Goal: Task Accomplishment & Management: Use online tool/utility

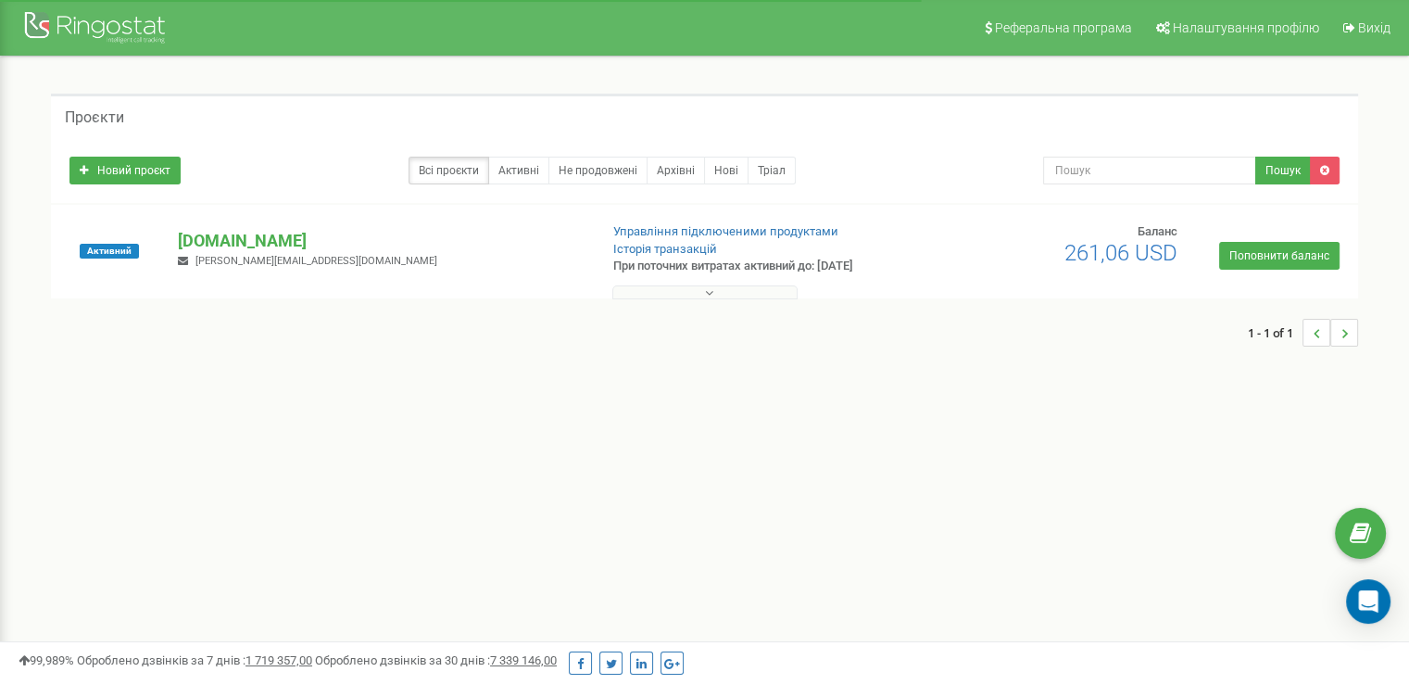
click at [712, 293] on icon at bounding box center [709, 292] width 8 height 13
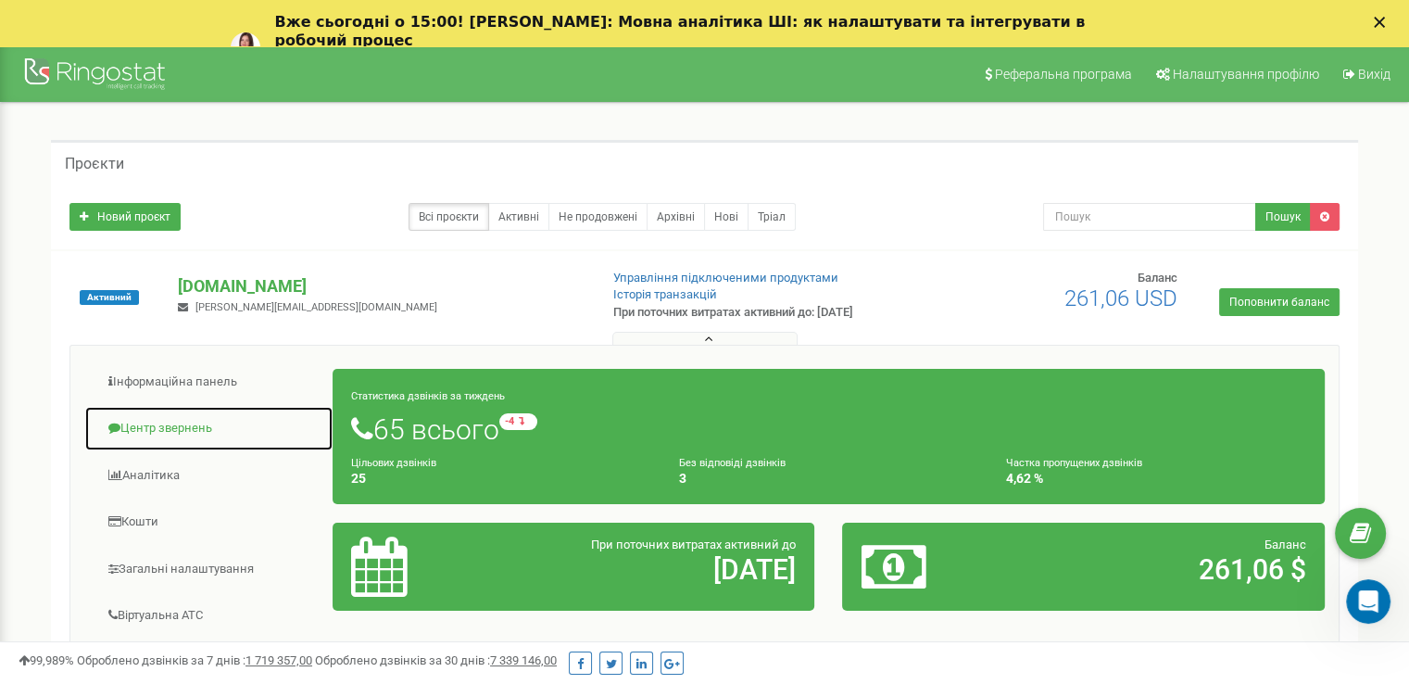
click at [183, 425] on link "Центр звернень" at bounding box center [208, 428] width 249 height 45
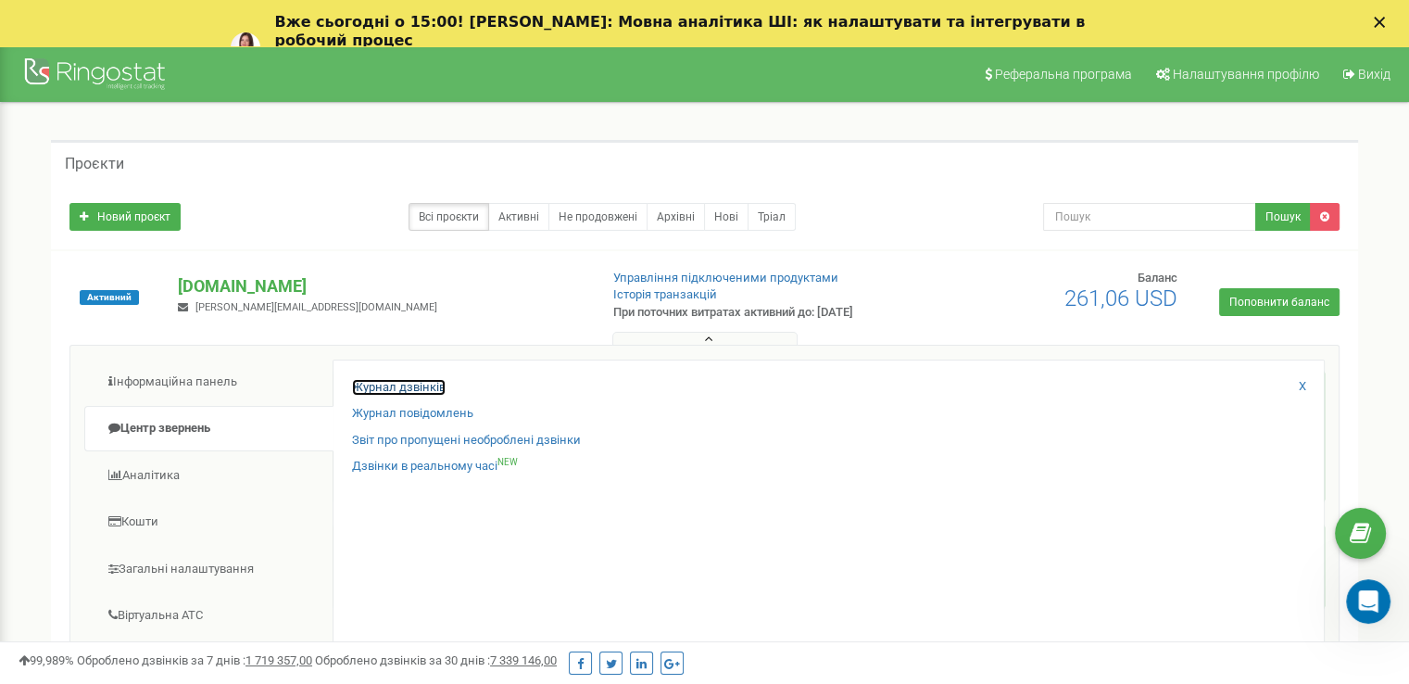
click at [383, 391] on link "Журнал дзвінків" at bounding box center [399, 388] width 94 height 18
